Goal: Task Accomplishment & Management: Use online tool/utility

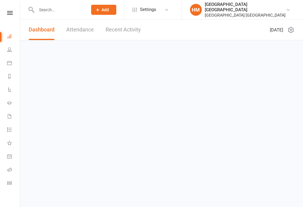
scroll to position [2, 0]
click at [7, 12] on icon at bounding box center [10, 11] width 6 height 4
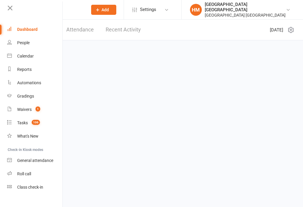
click at [29, 188] on div "Class check-in" at bounding box center [30, 186] width 26 height 5
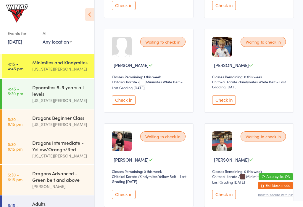
scroll to position [263, 0]
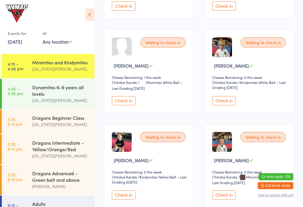
click at [222, 56] on img at bounding box center [222, 47] width 20 height 20
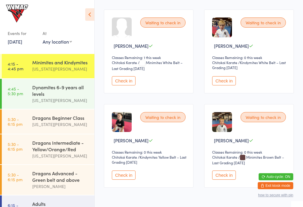
scroll to position [281, 0]
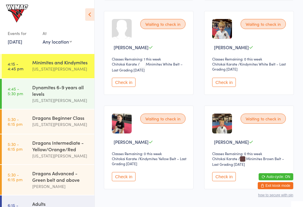
click at [128, 87] on button "Check in" at bounding box center [124, 82] width 24 height 9
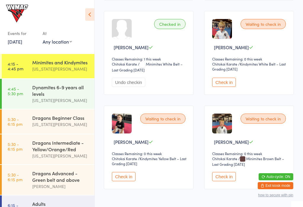
click at [118, 181] on button "Check in" at bounding box center [124, 176] width 24 height 9
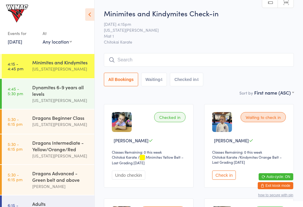
scroll to position [0, 0]
click at [20, 89] on time "4:45 - 5:30 pm" at bounding box center [15, 90] width 15 height 9
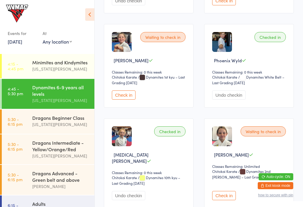
scroll to position [548, 0]
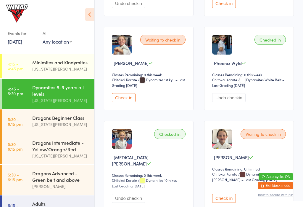
click at [123, 102] on button "Check in" at bounding box center [124, 97] width 24 height 9
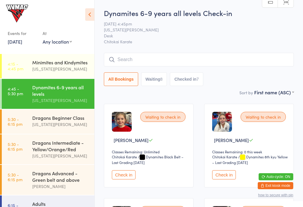
scroll to position [0, 0]
click at [124, 178] on button "Check in" at bounding box center [124, 174] width 24 height 9
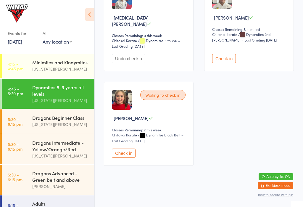
scroll to position [699, 0]
click at [125, 158] on button "Check in" at bounding box center [124, 152] width 24 height 9
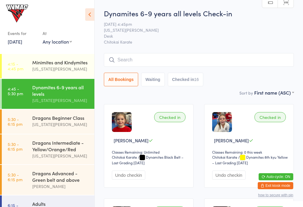
scroll to position [0, 0]
click at [43, 64] on div "Minimites and Kindymites" at bounding box center [60, 62] width 57 height 7
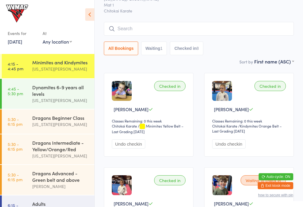
scroll to position [30, 0]
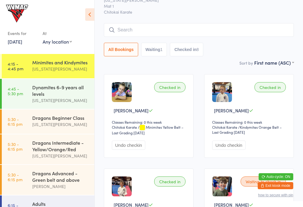
click at [50, 91] on div "Dynamites 6-9 years all levels" at bounding box center [60, 90] width 57 height 13
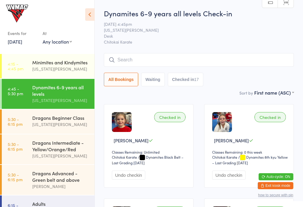
click at [191, 79] on button "Checked in 17" at bounding box center [186, 80] width 36 height 14
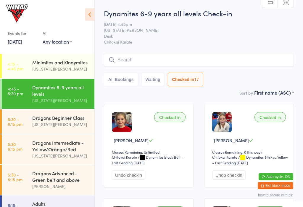
click at [257, 60] on input "search" at bounding box center [199, 60] width 190 height 14
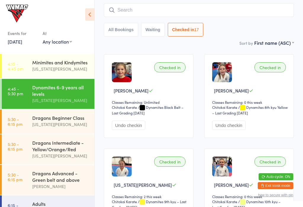
scroll to position [54, 0]
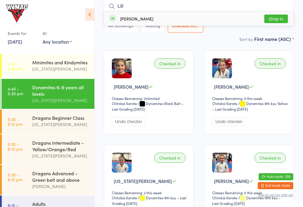
type input "Lill"
click at [168, 18] on div "Lily Woolf Drop in" at bounding box center [199, 19] width 190 height 14
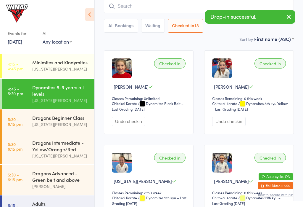
click at [86, 8] on icon at bounding box center [89, 14] width 9 height 12
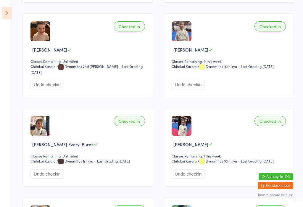
scroll to position [269, 0]
click at [6, 15] on icon at bounding box center [6, 13] width 9 height 12
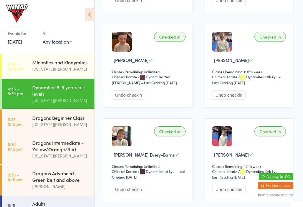
click at [40, 121] on div "Dragons Beginner Class" at bounding box center [60, 117] width 57 height 7
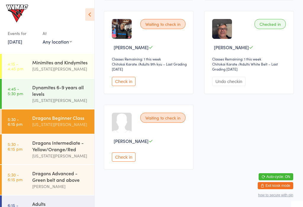
scroll to position [188, 0]
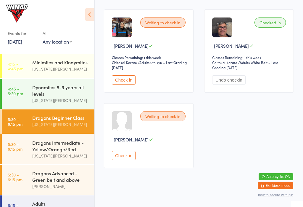
click at [46, 152] on div "Dragons Intermediate - Yellow/Orange/Red" at bounding box center [60, 145] width 57 height 13
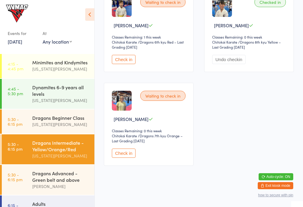
scroll to position [115, 0]
click at [34, 190] on div "Lesley Talbut" at bounding box center [60, 186] width 57 height 7
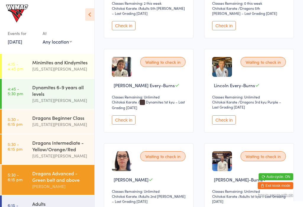
scroll to position [248, 0]
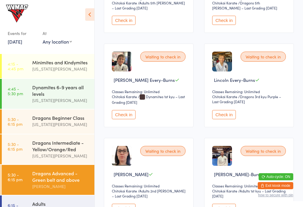
click at [221, 119] on button "Check in" at bounding box center [224, 114] width 24 height 9
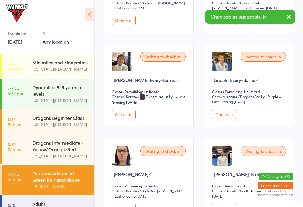
click at [120, 119] on button "Check in" at bounding box center [124, 114] width 24 height 9
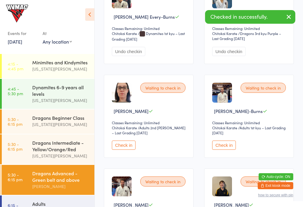
scroll to position [312, 0]
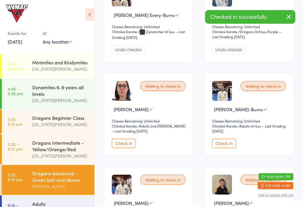
click at [219, 148] on button "Check in" at bounding box center [224, 143] width 24 height 9
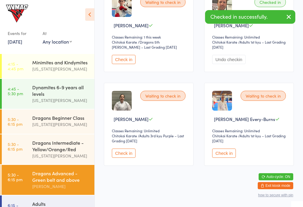
scroll to position [600, 0]
click at [232, 158] on button "Check in" at bounding box center [224, 152] width 24 height 9
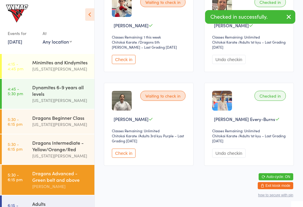
scroll to position [1, 0]
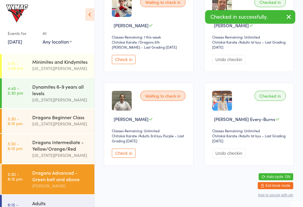
click at [47, 206] on div "Georgia Dearlove" at bounding box center [60, 209] width 57 height 7
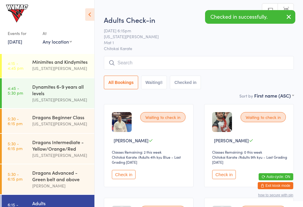
click at [45, 181] on div "Dragons Advanced - Green belt and above" at bounding box center [60, 175] width 57 height 13
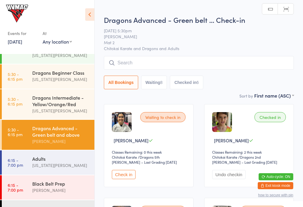
scroll to position [46, 0]
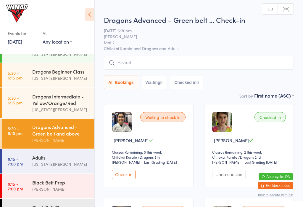
click at [37, 165] on div "Georgia Dearlove" at bounding box center [60, 163] width 57 height 7
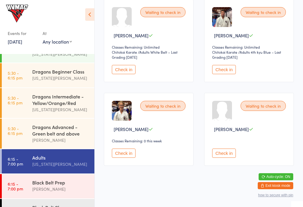
scroll to position [57, 0]
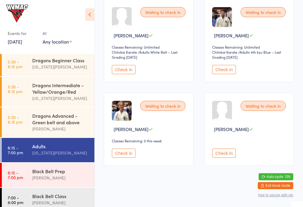
click at [34, 174] on div "Black Belt Prep" at bounding box center [60, 171] width 57 height 7
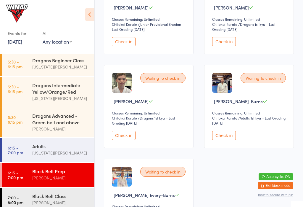
scroll to position [240, 0]
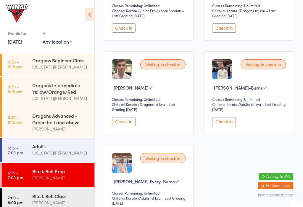
click at [228, 126] on button "Check in" at bounding box center [224, 121] width 24 height 9
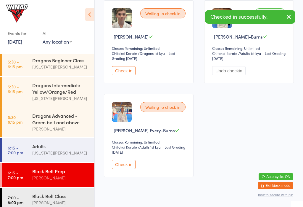
scroll to position [292, 0]
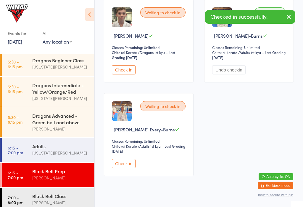
click at [123, 168] on button "Check in" at bounding box center [124, 163] width 24 height 9
click at [53, 204] on div "Lesley Talbut" at bounding box center [60, 202] width 57 height 7
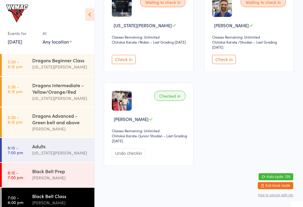
scroll to position [212, 0]
click at [37, 181] on div "Lesley Talbut" at bounding box center [60, 177] width 57 height 7
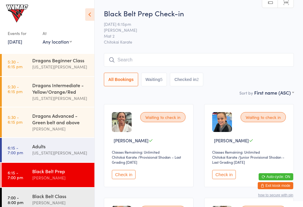
click at [25, 67] on link "5:30 - 6:15 pm Dragons Beginner Class Georgia Dearlove" at bounding box center [48, 64] width 93 height 24
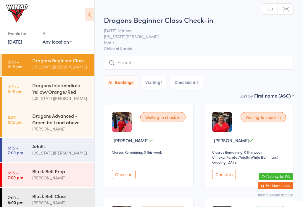
click at [42, 132] on div "Lesley Talbut" at bounding box center [60, 128] width 57 height 7
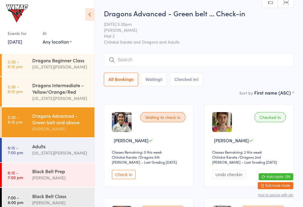
click at [15, 67] on time "5:30 - 6:15 pm" at bounding box center [15, 63] width 15 height 9
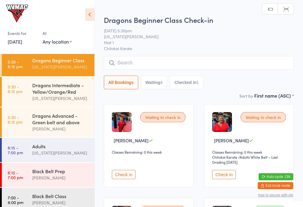
click at [121, 179] on button "Check in" at bounding box center [124, 174] width 24 height 9
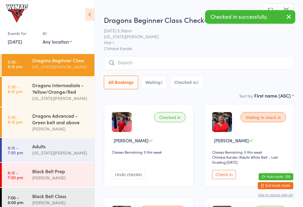
click at [228, 179] on button "Check in" at bounding box center [224, 174] width 24 height 9
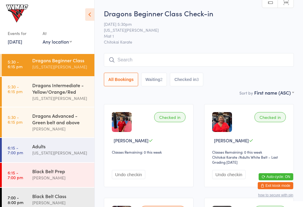
click at [50, 125] on div "Dragons Advanced - Green belt and above" at bounding box center [60, 118] width 57 height 13
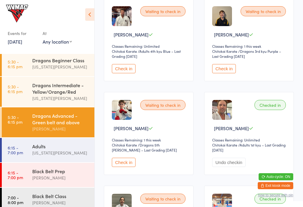
scroll to position [481, 0]
click at [126, 73] on button "Check in" at bounding box center [124, 68] width 24 height 9
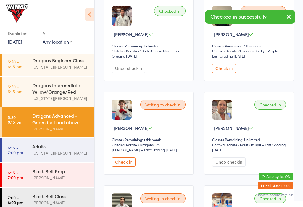
click at [46, 147] on div "Adults" at bounding box center [60, 146] width 57 height 7
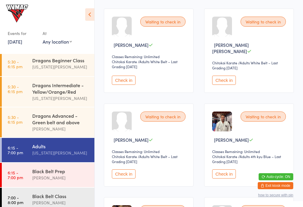
scroll to position [189, 0]
click at [229, 178] on button "Check in" at bounding box center [224, 173] width 24 height 9
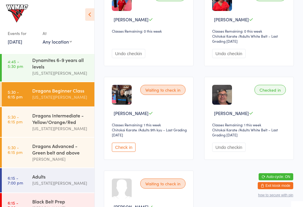
scroll to position [120, 0]
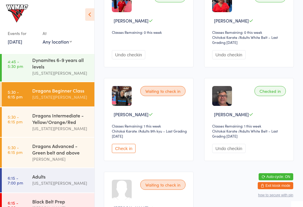
click at [20, 77] on link "4:45 - 5:30 pm Dynamites 6-9 years all levels Georgia Dearlove" at bounding box center [48, 67] width 93 height 30
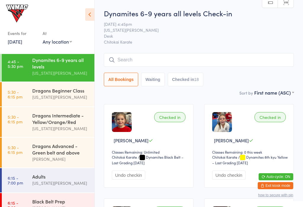
click at [35, 104] on div "Dragons Beginner Class Georgia Dearlove" at bounding box center [63, 93] width 62 height 23
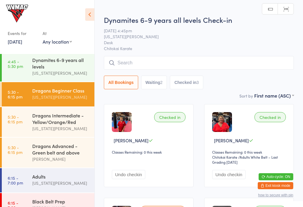
click at [86, 16] on icon at bounding box center [89, 14] width 9 height 12
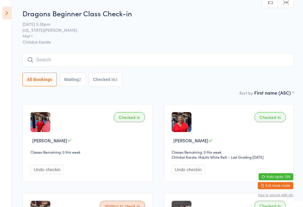
click at [70, 75] on button "Waiting 2" at bounding box center [73, 80] width 26 height 14
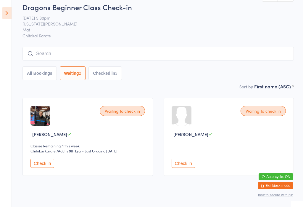
scroll to position [7, 0]
click at [48, 153] on select "Chitokai Karate" at bounding box center [47, 151] width 34 height 6
click at [49, 167] on button "Check in" at bounding box center [42, 162] width 24 height 9
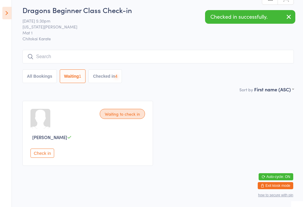
scroll to position [9, 0]
click at [11, 13] on icon at bounding box center [6, 13] width 9 height 12
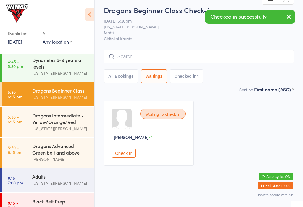
click at [74, 127] on div "Georgia Dearlove" at bounding box center [60, 128] width 57 height 7
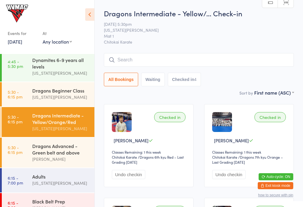
click at [67, 94] on div "Dragons Beginner Class" at bounding box center [60, 90] width 57 height 7
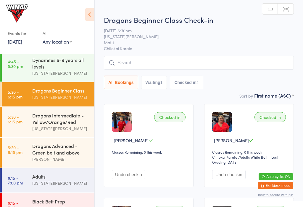
click at [203, 86] on button "Checked in 4" at bounding box center [186, 83] width 33 height 14
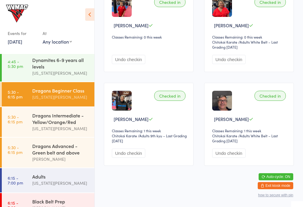
click at [238, 158] on button "Undo checkin" at bounding box center [228, 152] width 33 height 9
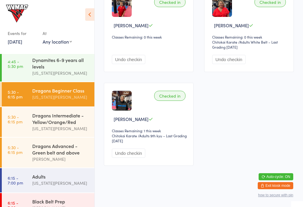
click at [75, 151] on div "Dragons Advanced - Green belt and above" at bounding box center [60, 148] width 57 height 13
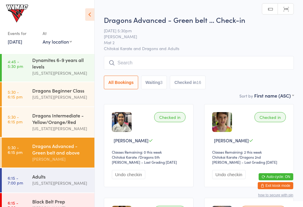
click at [148, 85] on button "Waiting 3" at bounding box center [154, 83] width 26 height 14
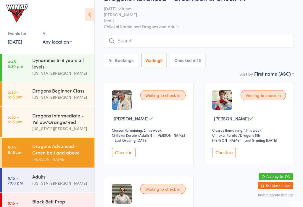
scroll to position [23, 0]
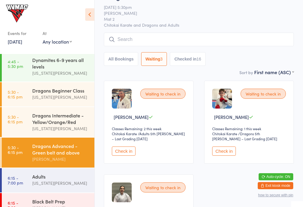
click at [114, 155] on button "Check in" at bounding box center [124, 150] width 24 height 9
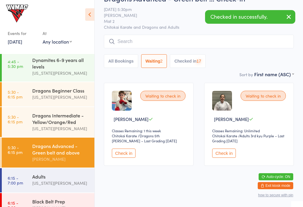
scroll to position [19, 0]
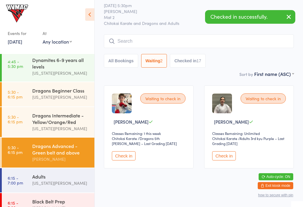
click at [226, 160] on button "Check in" at bounding box center [224, 155] width 24 height 9
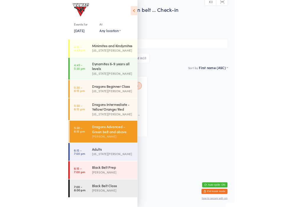
scroll to position [18, 0]
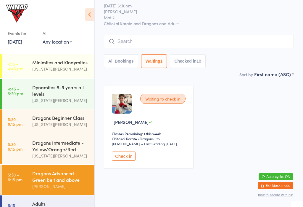
click at [22, 134] on link "5:30 - 6:15 pm Dragons Beginner Class Georgia Dearlove" at bounding box center [48, 121] width 93 height 24
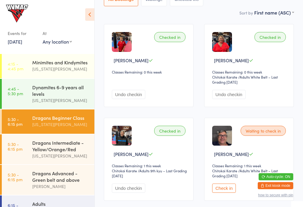
scroll to position [102, 0]
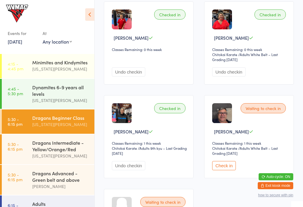
click at [65, 152] on div "Dragons Intermediate - Yellow/Orange/Red" at bounding box center [60, 145] width 57 height 13
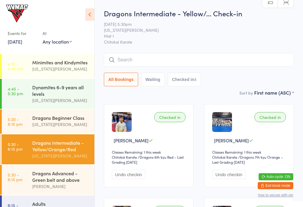
click at [67, 116] on div "Dragons Beginner Class" at bounding box center [60, 117] width 57 height 7
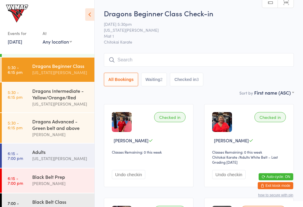
scroll to position [53, 0]
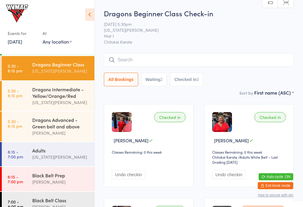
click at [60, 153] on div "Adults" at bounding box center [60, 150] width 57 height 7
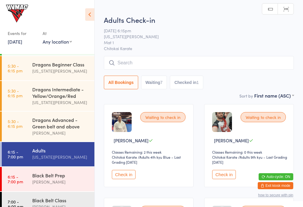
click at [63, 158] on div "Georgia Dearlove" at bounding box center [60, 156] width 57 height 7
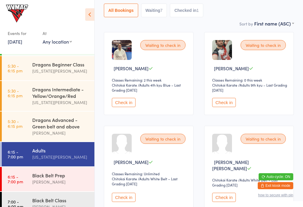
scroll to position [78, 0]
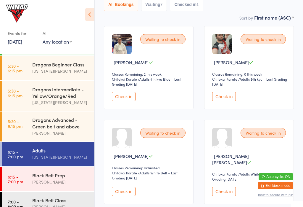
click at [90, 20] on icon at bounding box center [89, 14] width 9 height 12
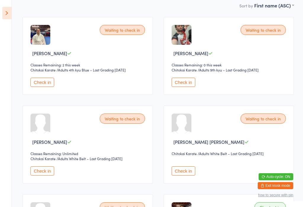
scroll to position [85, 0]
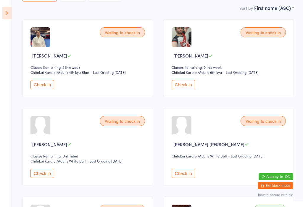
click at [176, 75] on select "Chitokai Karate" at bounding box center [189, 73] width 34 height 6
click at [181, 87] on button "Check in" at bounding box center [184, 84] width 24 height 9
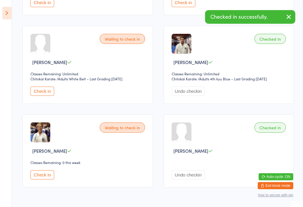
scroll to position [255, 0]
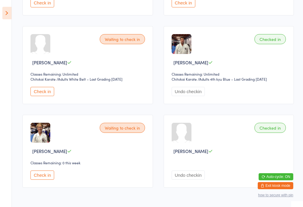
click at [7, 16] on icon at bounding box center [6, 13] width 9 height 12
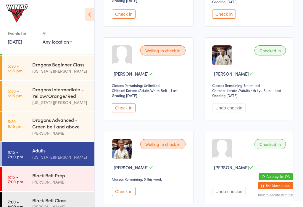
scroll to position [57, 0]
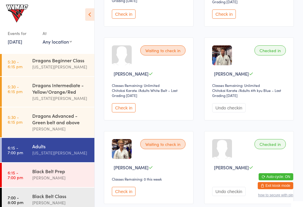
click at [20, 177] on time "6:15 - 7:00 pm" at bounding box center [15, 174] width 15 height 9
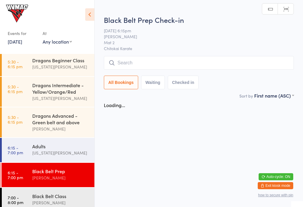
click at [16, 168] on link "6:15 - 7:00 pm Black Belt Prep Lesley Talbut" at bounding box center [48, 175] width 93 height 24
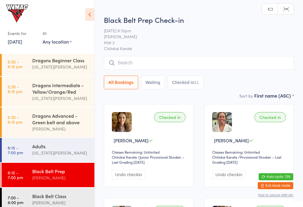
scroll to position [67, 0]
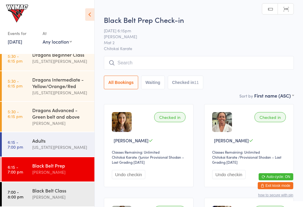
click at [13, 197] on time "7:00 - 8:00 pm" at bounding box center [16, 193] width 16 height 9
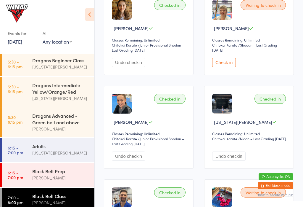
scroll to position [118, 0]
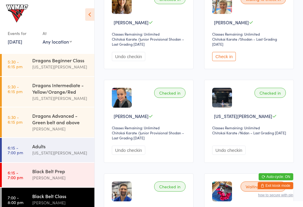
click at [22, 161] on link "6:15 - 7:00 pm Adults Georgia Dearlove" at bounding box center [48, 150] width 93 height 24
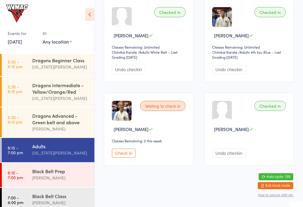
scroll to position [298, 0]
click at [121, 157] on button "Check in" at bounding box center [124, 152] width 24 height 9
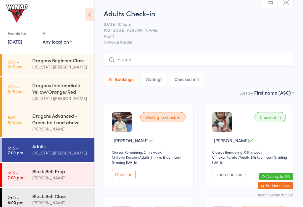
scroll to position [0, 0]
click at [54, 124] on div "Dragons Advanced - Green belt and above" at bounding box center [60, 118] width 57 height 13
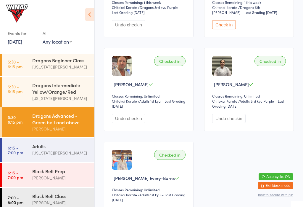
scroll to position [806, 0]
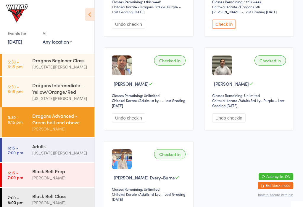
click at [58, 206] on div "Lesley Talbut" at bounding box center [60, 202] width 57 height 7
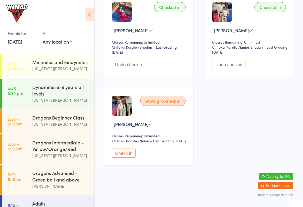
scroll to position [406, 0]
click at [128, 158] on button "Check in" at bounding box center [124, 152] width 24 height 9
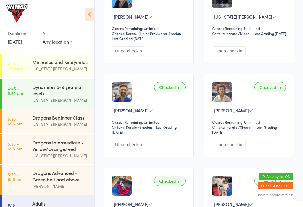
scroll to position [0, 0]
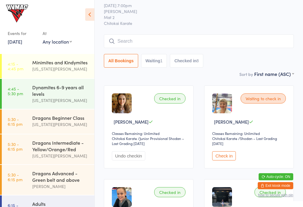
click at [223, 160] on button "Check in" at bounding box center [224, 155] width 24 height 9
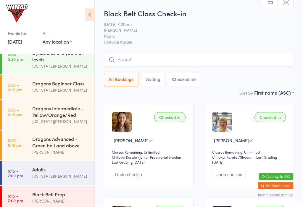
scroll to position [67, 0]
